Goal: Task Accomplishment & Management: Use online tool/utility

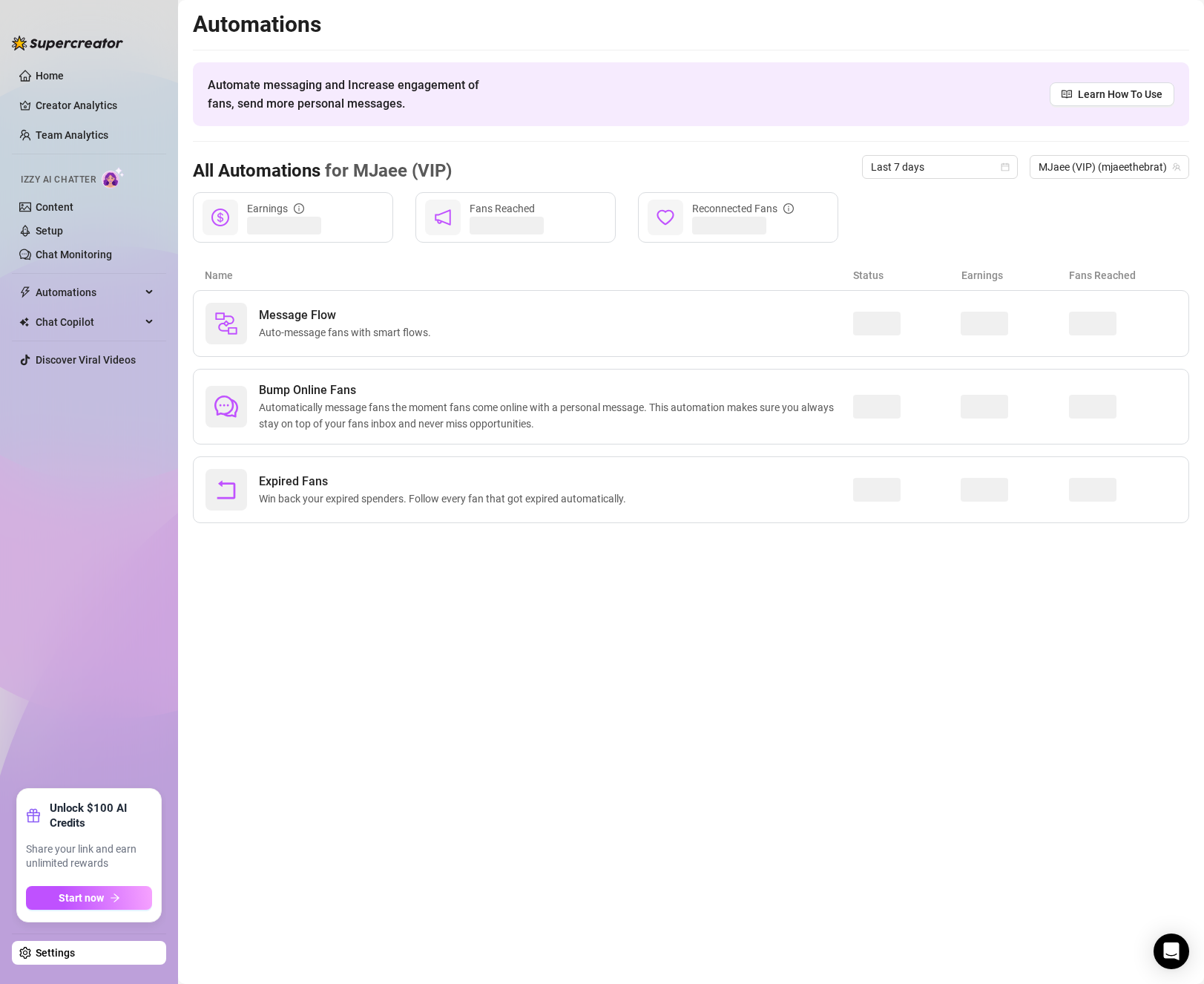
click at [397, 339] on span "Auto-message fans with smart flows." at bounding box center [348, 333] width 178 height 17
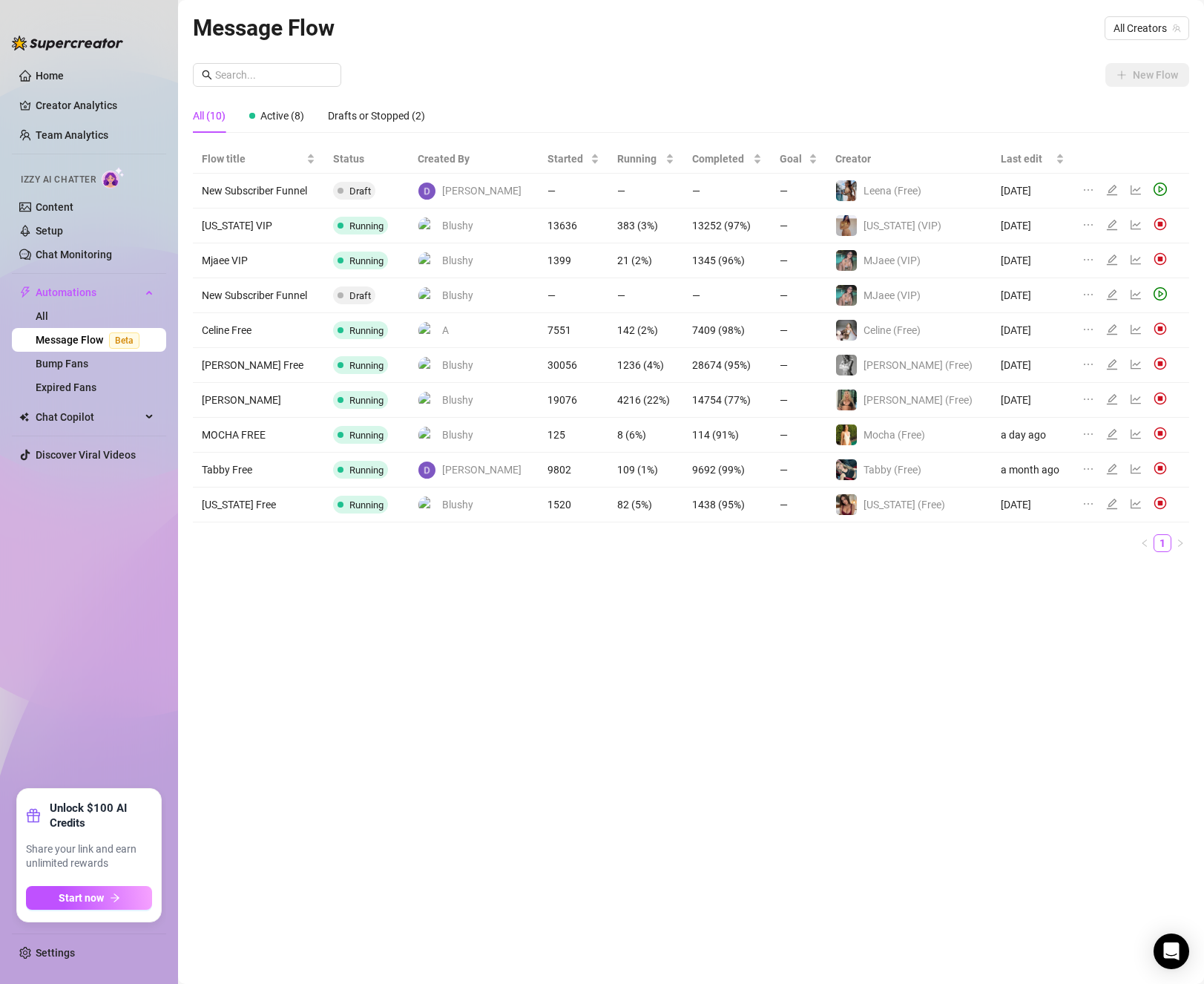
click at [311, 743] on div "Message Flow All Creators New Flow All (10) Active (8) Drafts or Stopped (2) Fl…" at bounding box center [691, 475] width 996 height 929
